Goal: Find specific page/section: Find specific page/section

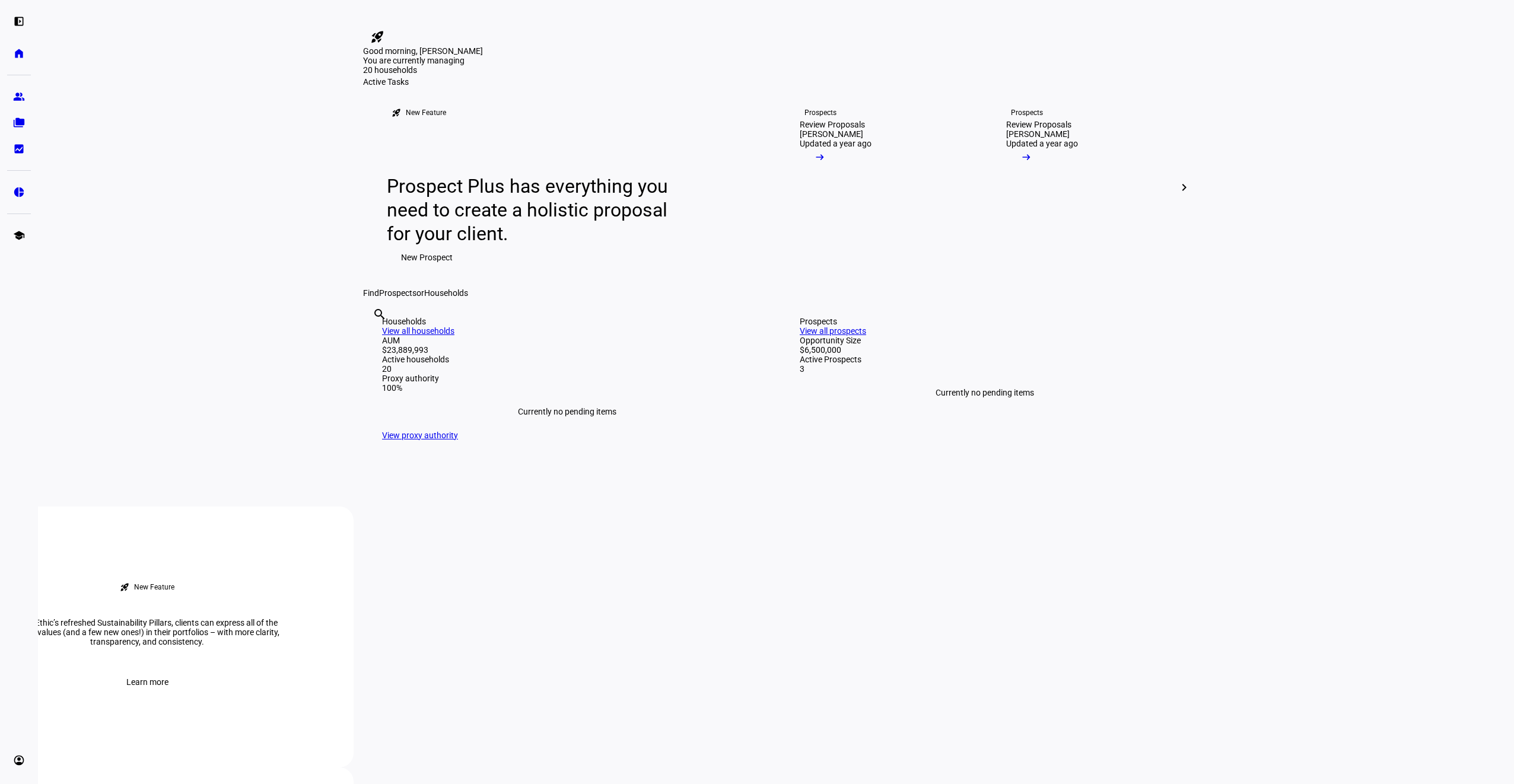
click at [385, 30] on mat-icon "rocket_launch" at bounding box center [378, 37] width 14 height 14
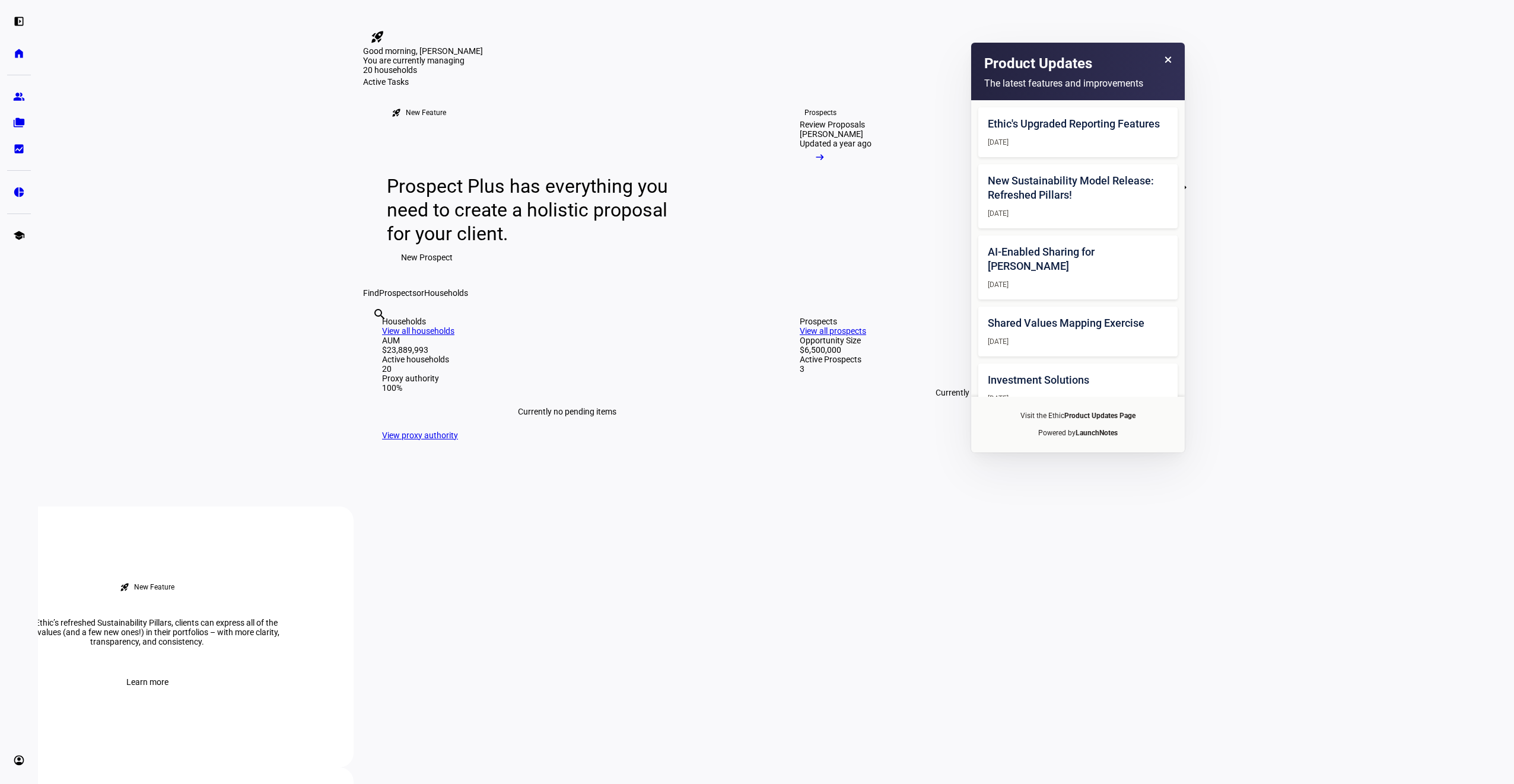
click at [1168, 57] on icon at bounding box center [1167, 59] width 7 height 7
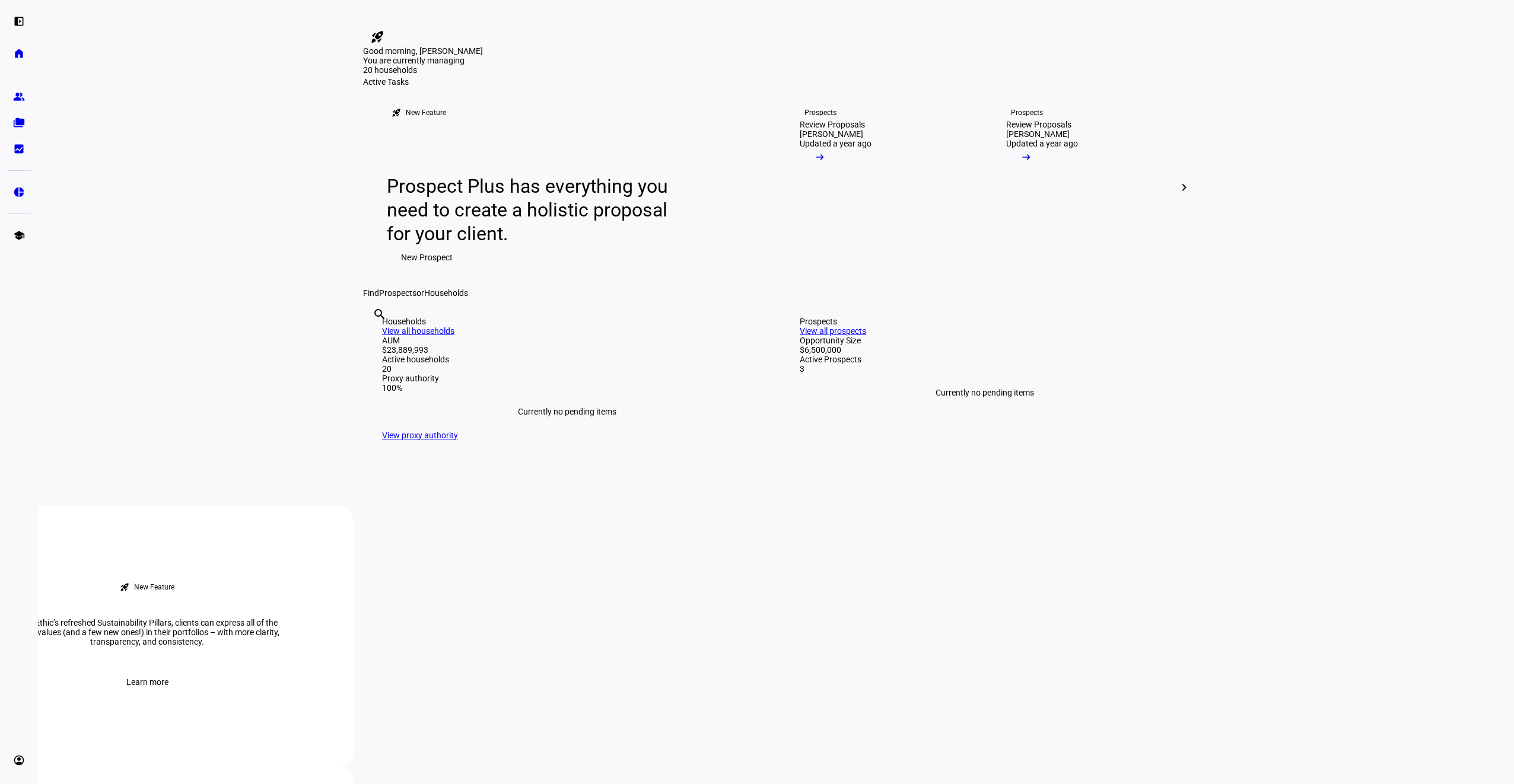
click at [375, 337] on input "text" at bounding box center [374, 330] width 3 height 14
type input "[PERSON_NAME]"
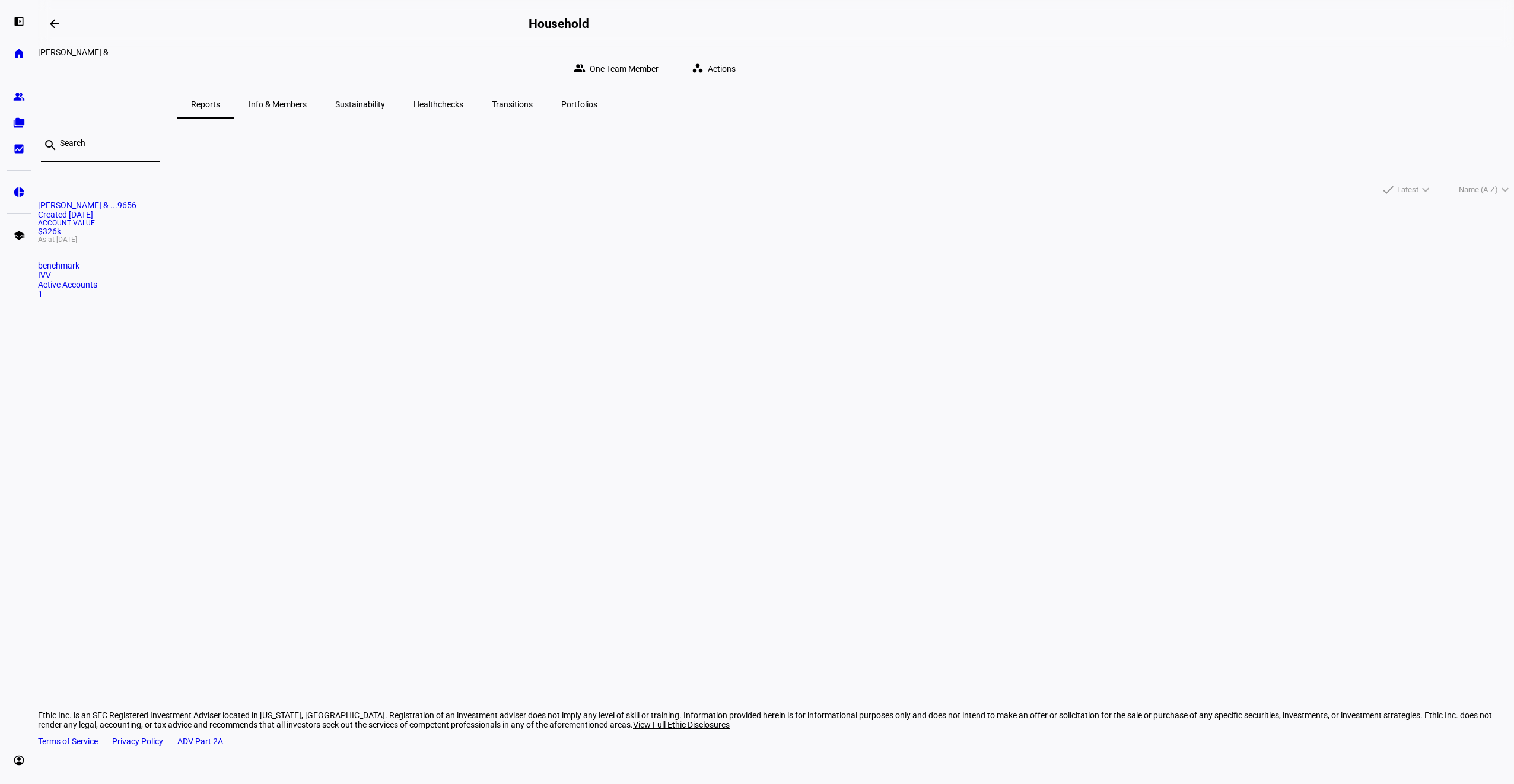
drag, startPoint x: 559, startPoint y: 262, endPoint x: 576, endPoint y: 256, distance: 18.0
click at [559, 261] on mat-card "[PERSON_NAME] & ...9656 Created [DATE] Account Value $326k As at [DATE] benchma…" at bounding box center [776, 249] width 1476 height 98
